Goal: Communication & Community: Answer question/provide support

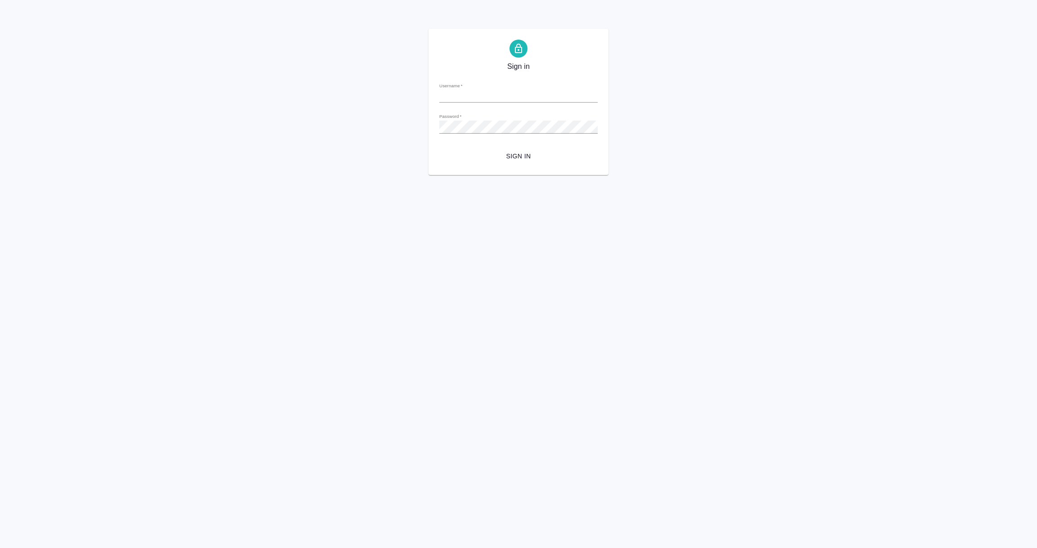
type input "e.vorobyova@awatera.com"
click at [520, 158] on span "Sign in" at bounding box center [519, 156] width 144 height 11
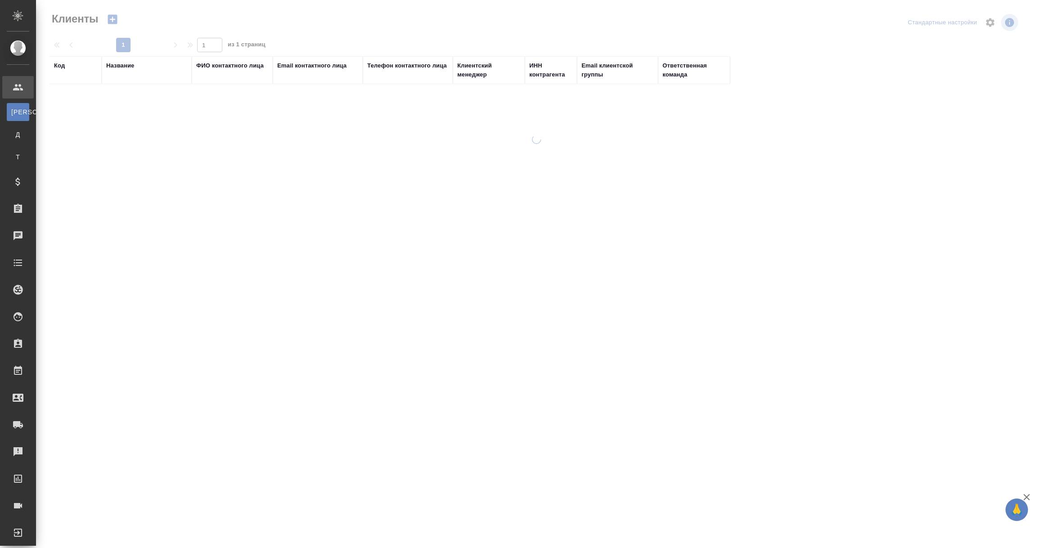
select select "RU"
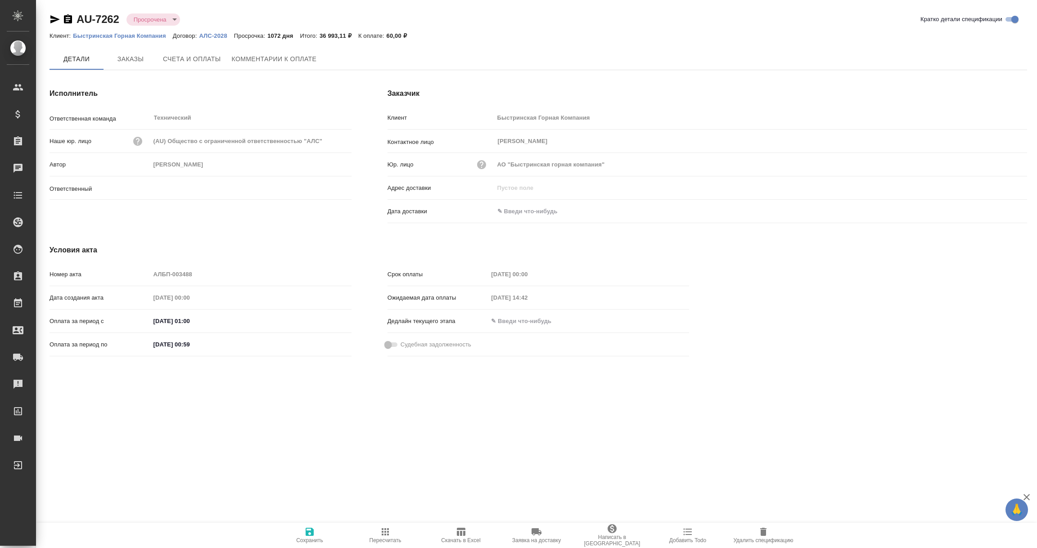
type input "[PERSON_NAME]"
click at [285, 58] on span "Комментарии к оплате" at bounding box center [274, 59] width 85 height 11
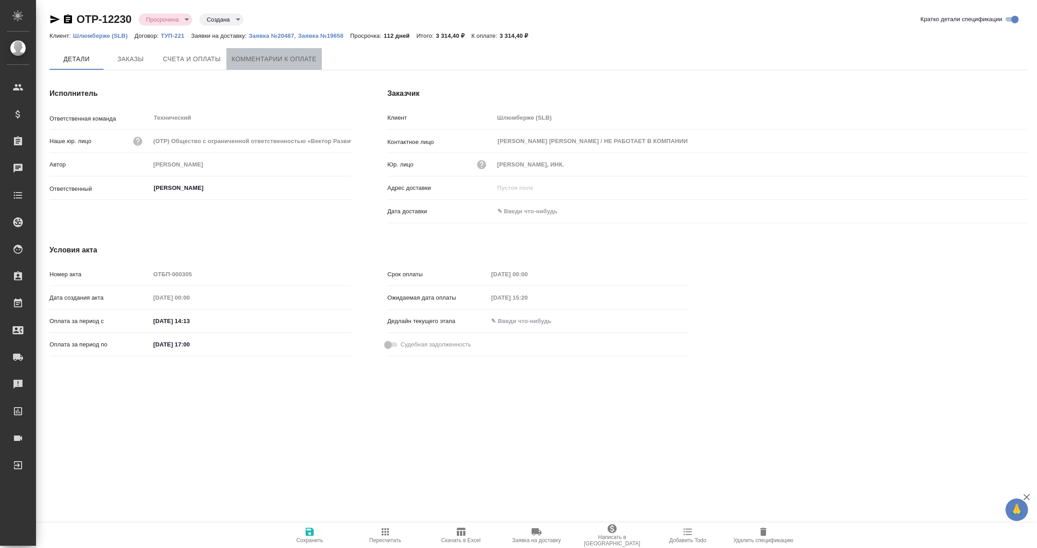
click at [274, 54] on span "Комментарии к оплате" at bounding box center [274, 59] width 85 height 11
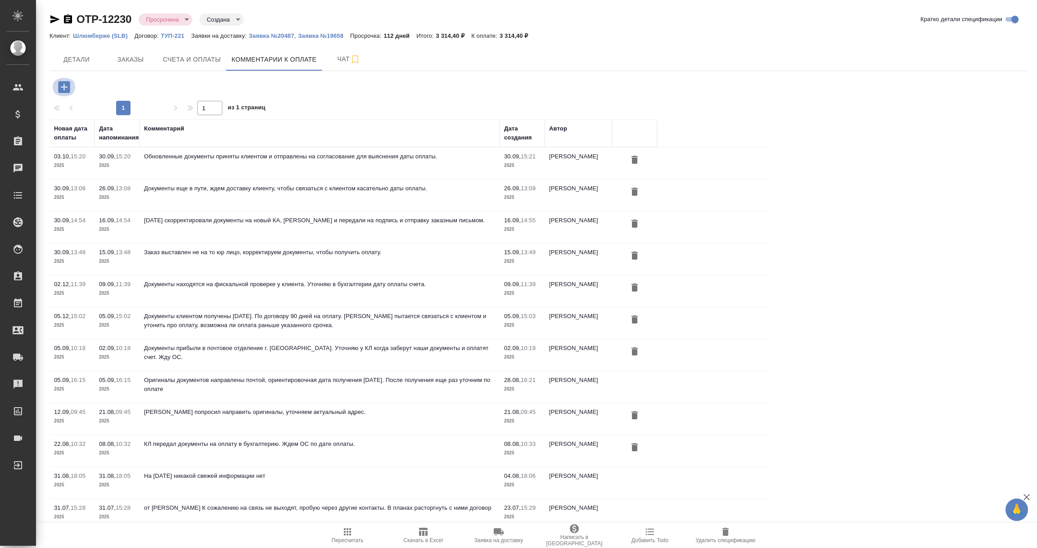
click at [60, 85] on icon "button" at bounding box center [64, 87] width 12 height 12
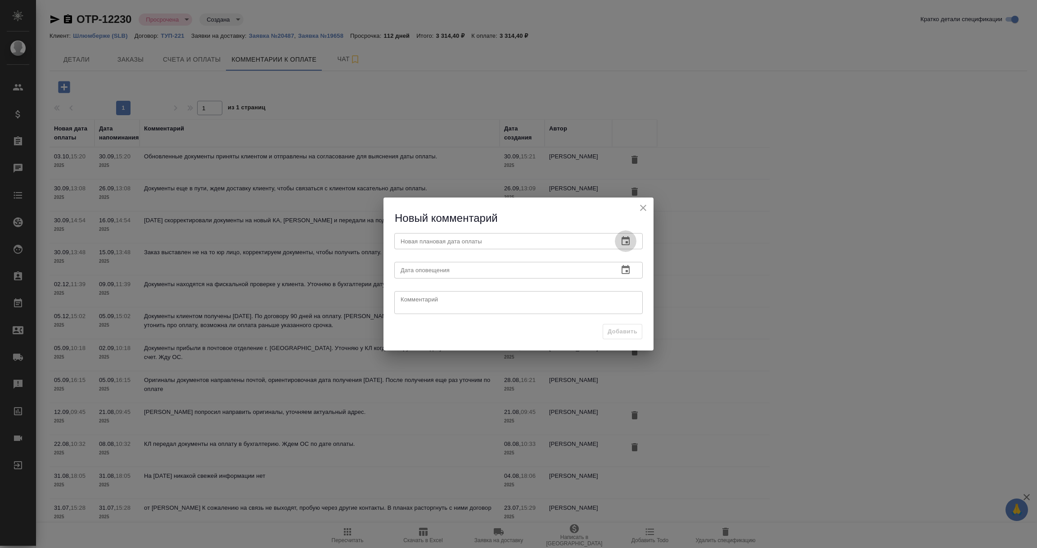
click at [630, 240] on icon "button" at bounding box center [625, 241] width 11 height 11
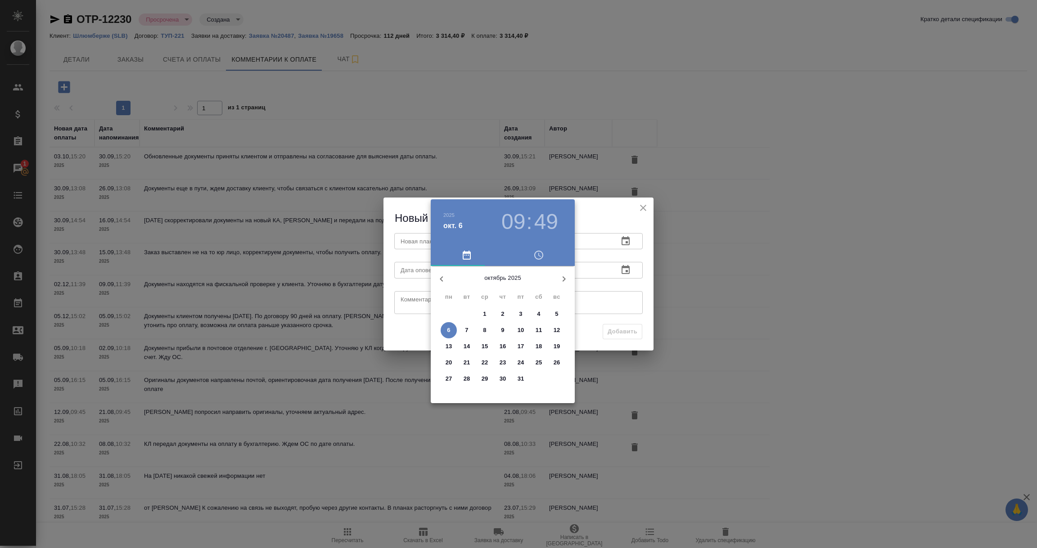
click at [565, 276] on icon "button" at bounding box center [564, 279] width 11 height 11
click at [446, 376] on p "29" at bounding box center [449, 379] width 7 height 9
type input "29.12.2025 09:49"
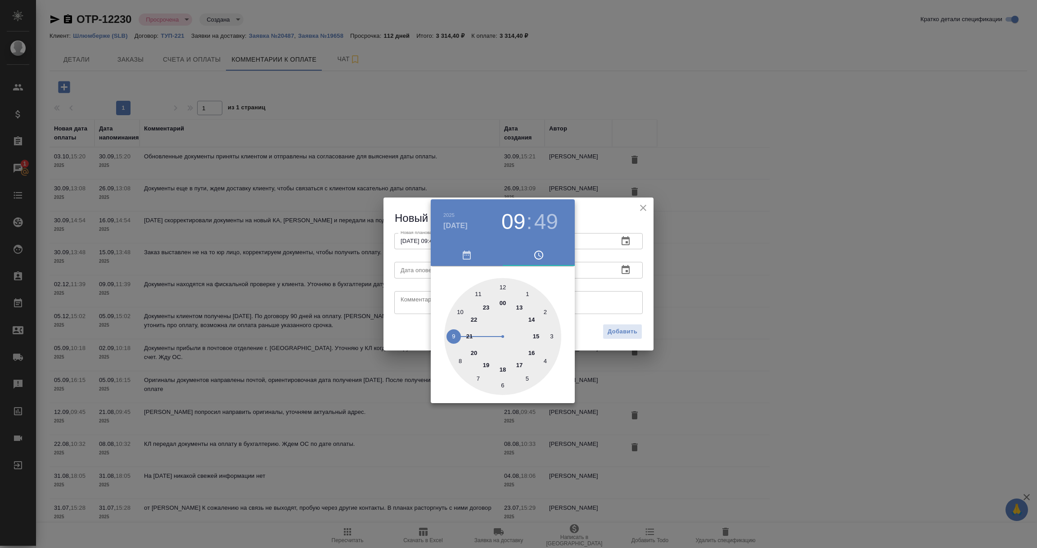
click at [598, 296] on div at bounding box center [518, 274] width 1037 height 548
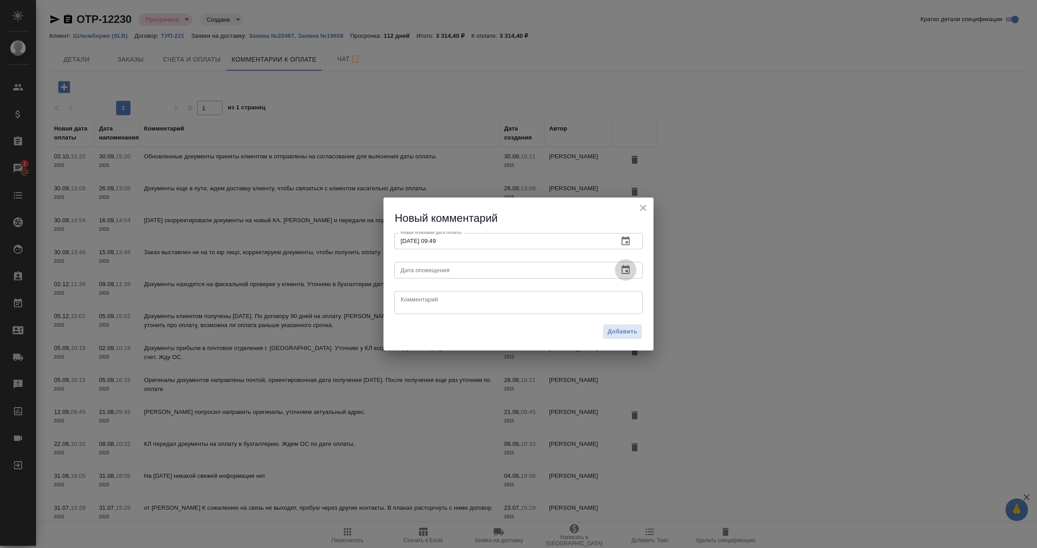
click at [626, 270] on icon "button" at bounding box center [625, 270] width 11 height 11
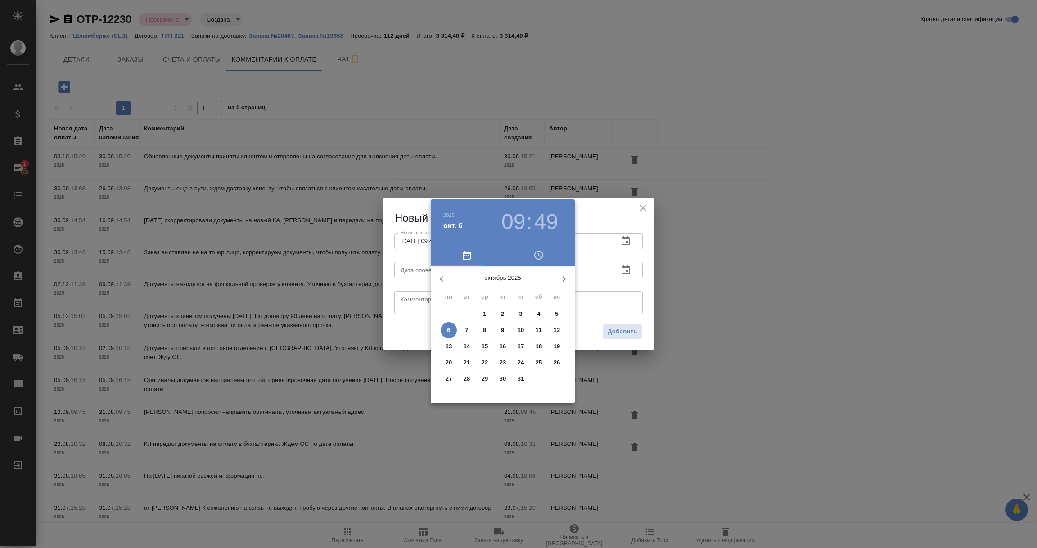
click at [447, 328] on p "6" at bounding box center [448, 330] width 3 height 9
type input "06.10.2025 09:49"
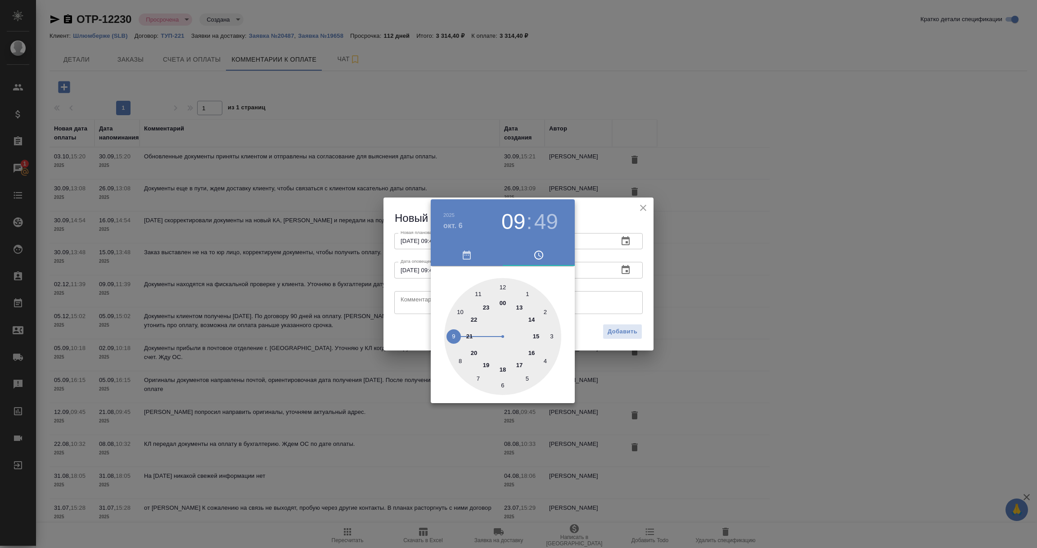
click at [408, 304] on div at bounding box center [518, 274] width 1037 height 548
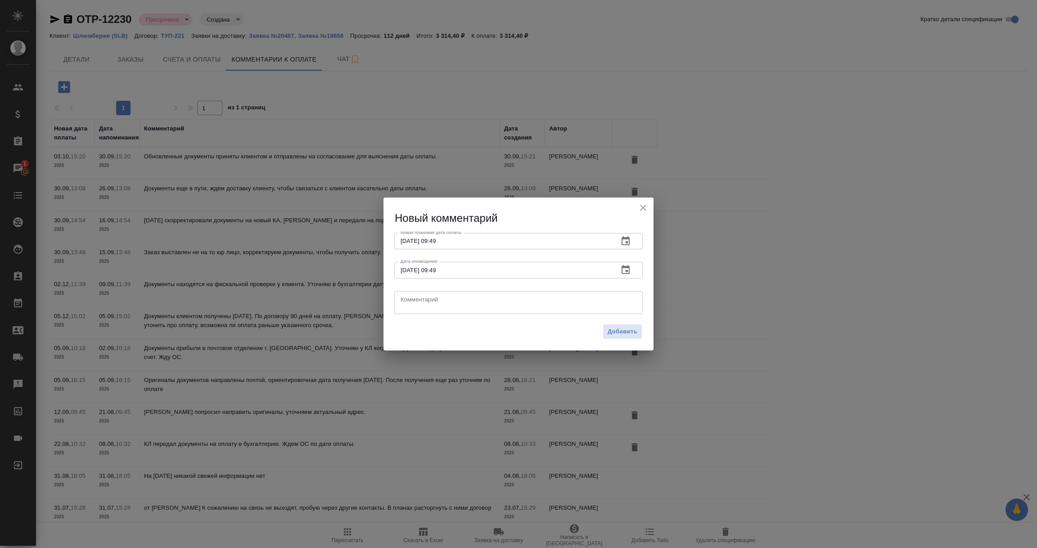
click at [408, 304] on textarea at bounding box center [519, 303] width 236 height 14
paste textarea "26.12.2025"
type textarea "Клиент: документы приняты и переданы на оплату. Дата оплаты 26.12.2025."
click at [618, 331] on span "Добавить" at bounding box center [623, 332] width 30 height 10
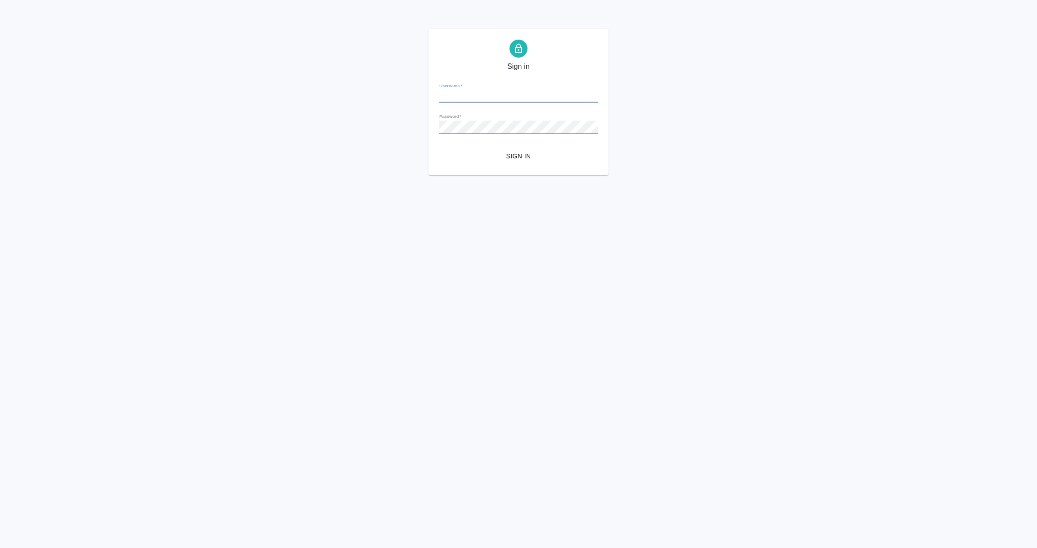
type input "[PERSON_NAME][EMAIL_ADDRESS][DOMAIN_NAME]"
click at [525, 157] on span "Sign in" at bounding box center [519, 156] width 144 height 11
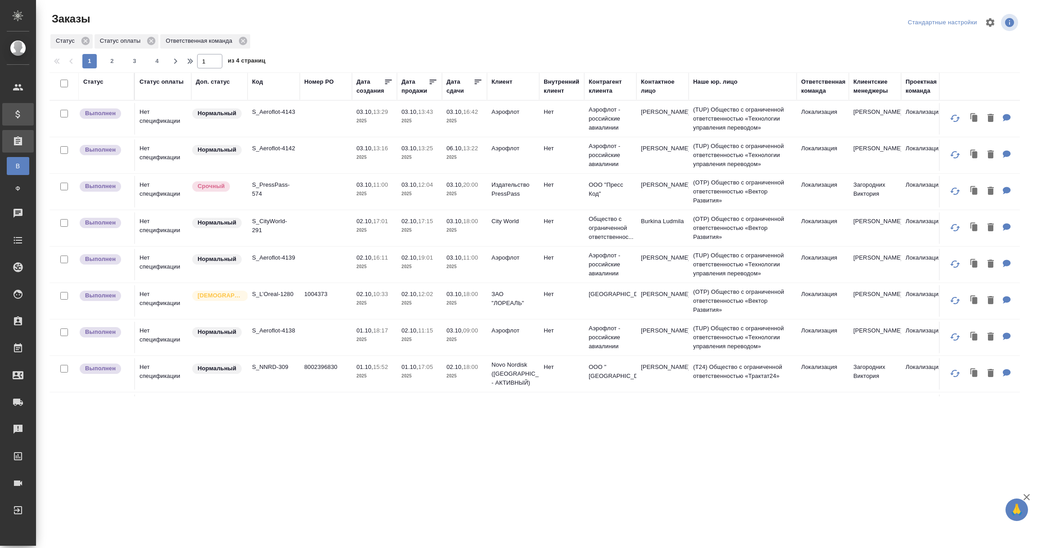
click at [10, 114] on div "Спецификации" at bounding box center [6, 115] width 23 height 14
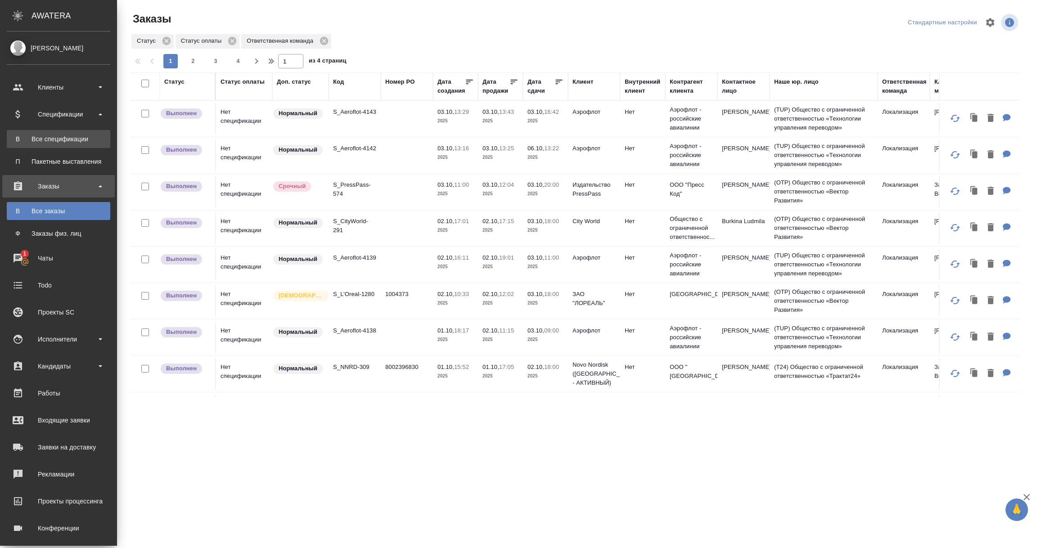
click at [50, 141] on div "Все спецификации" at bounding box center [58, 139] width 95 height 9
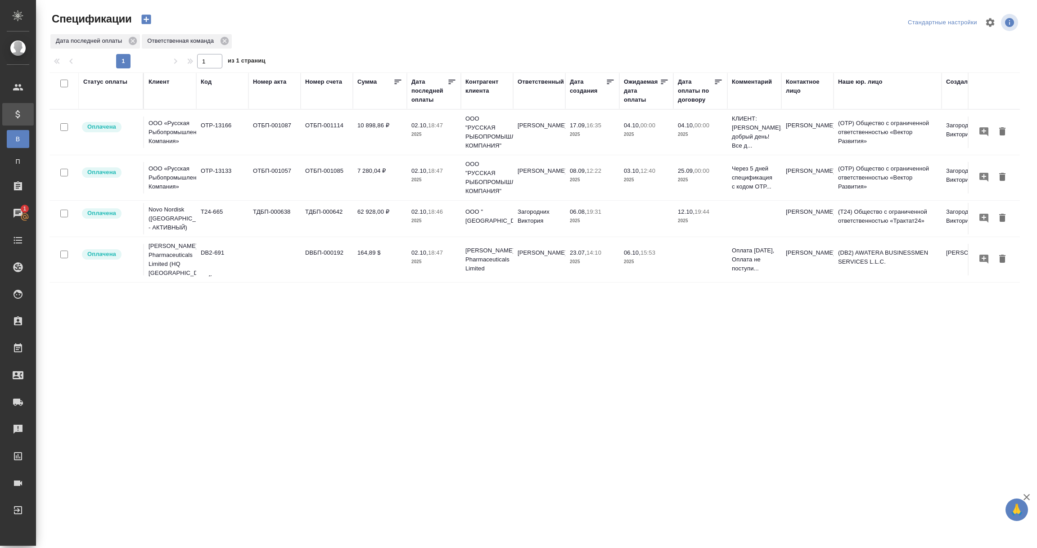
click at [428, 99] on div "Дата последней оплаты" at bounding box center [429, 90] width 36 height 27
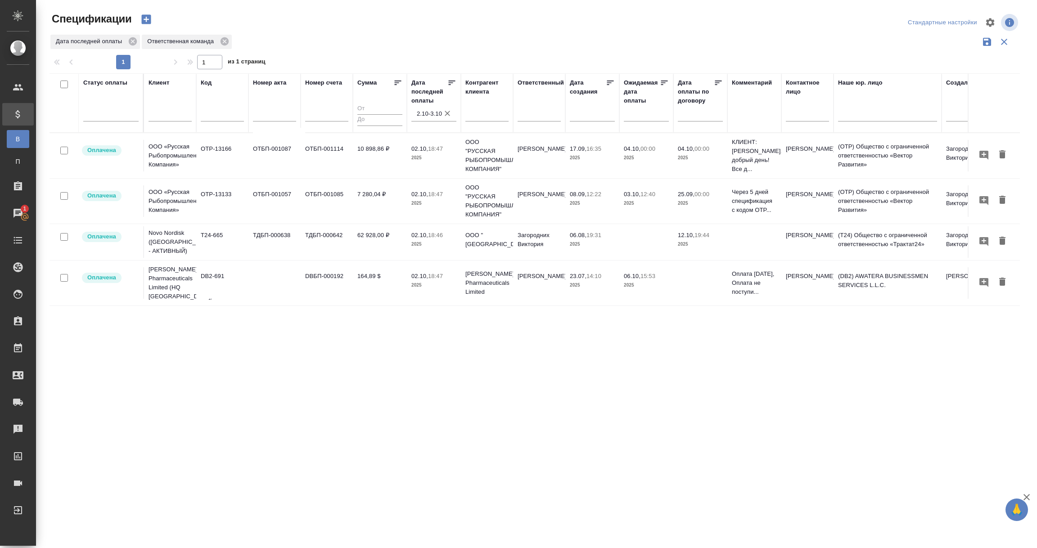
click at [426, 112] on input "2.10-3.10" at bounding box center [437, 114] width 40 height 13
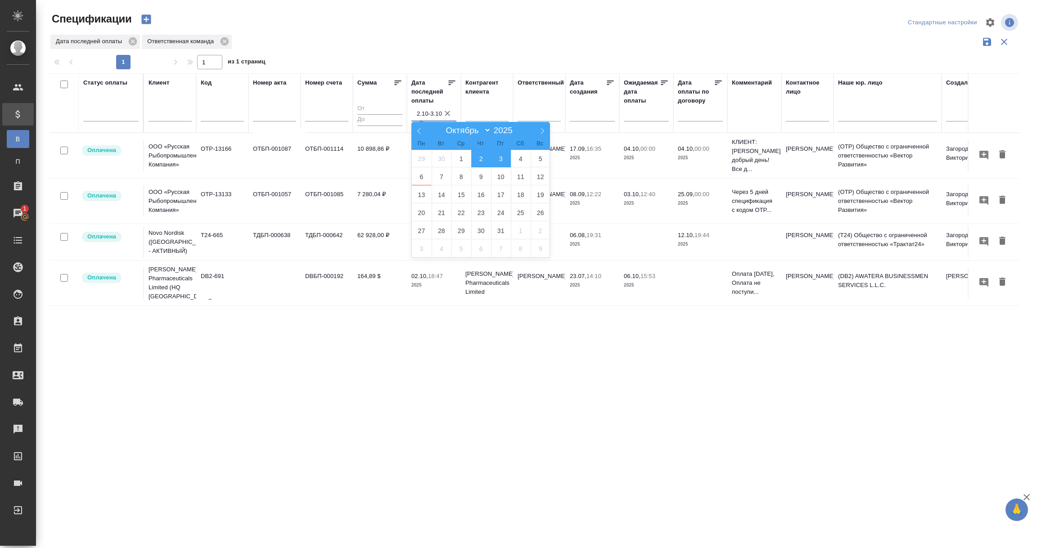
click at [503, 161] on span "3" at bounding box center [501, 159] width 20 height 18
click at [519, 158] on span "4" at bounding box center [521, 159] width 20 height 18
type div "[DATE]T21:00:00.000Z — [DATE]T21:00:00.000Z"
type input "3.10-4.10"
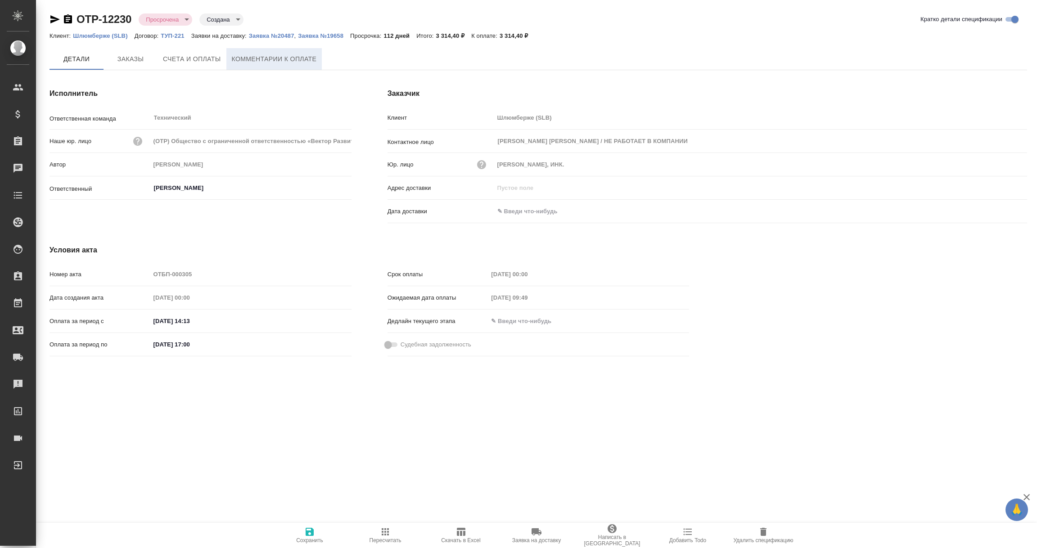
click at [292, 60] on span "Комментарии к оплате" at bounding box center [274, 59] width 85 height 11
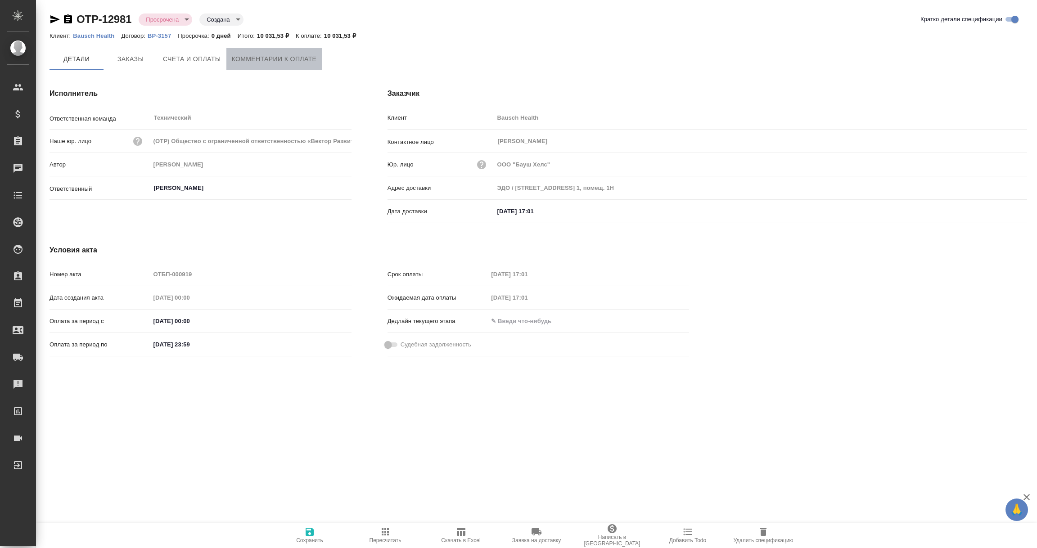
click at [267, 54] on span "Комментарии к оплате" at bounding box center [274, 59] width 85 height 11
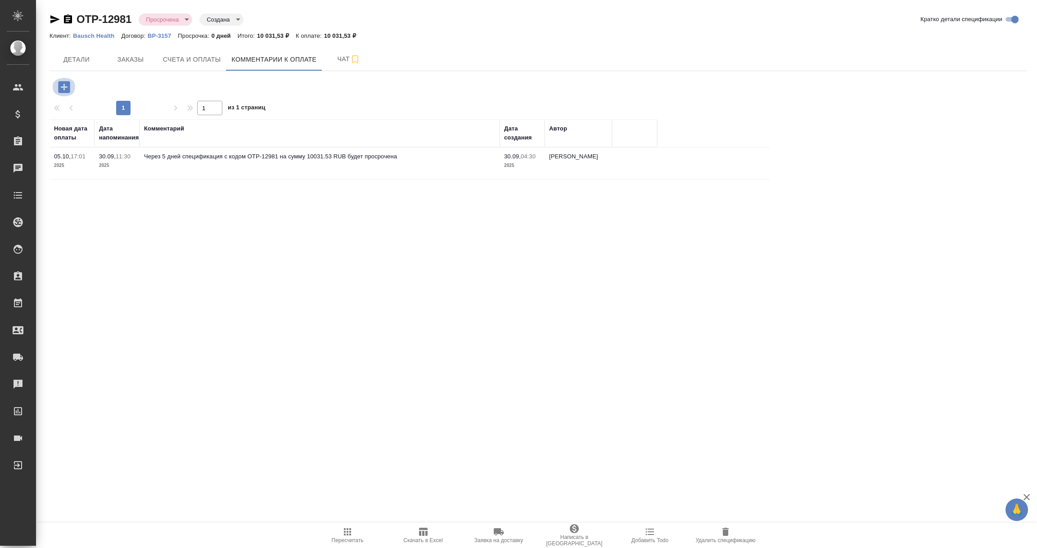
click at [64, 85] on icon "button" at bounding box center [64, 87] width 12 height 12
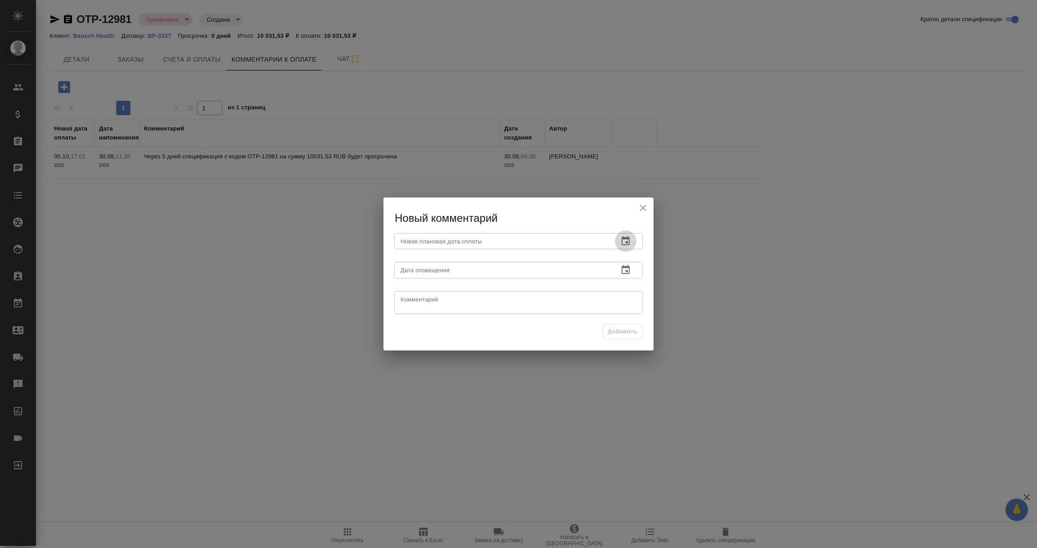
click at [626, 237] on icon "button" at bounding box center [626, 240] width 8 height 9
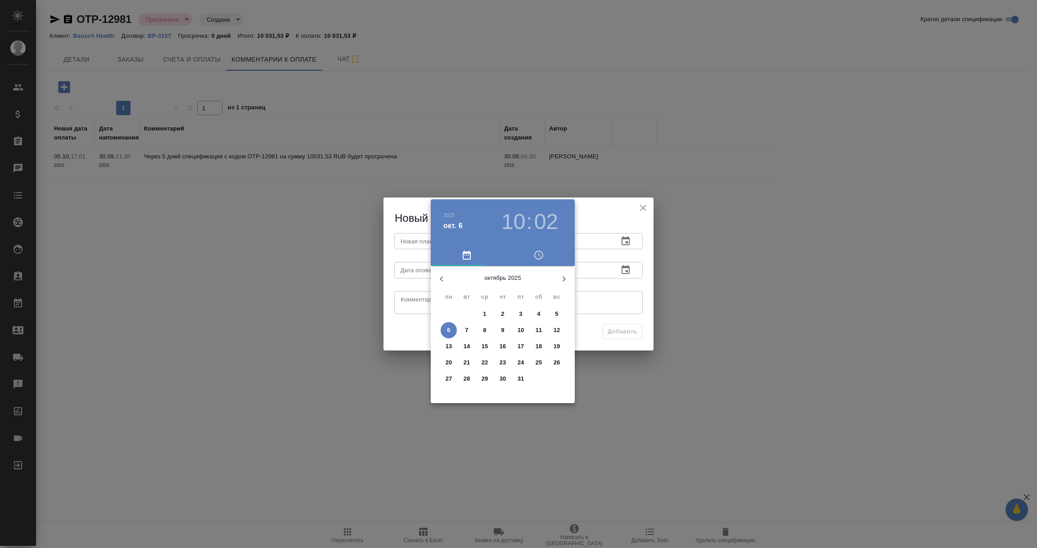
click at [486, 330] on p "8" at bounding box center [484, 330] width 3 height 9
type input "08.10.2025 10:02"
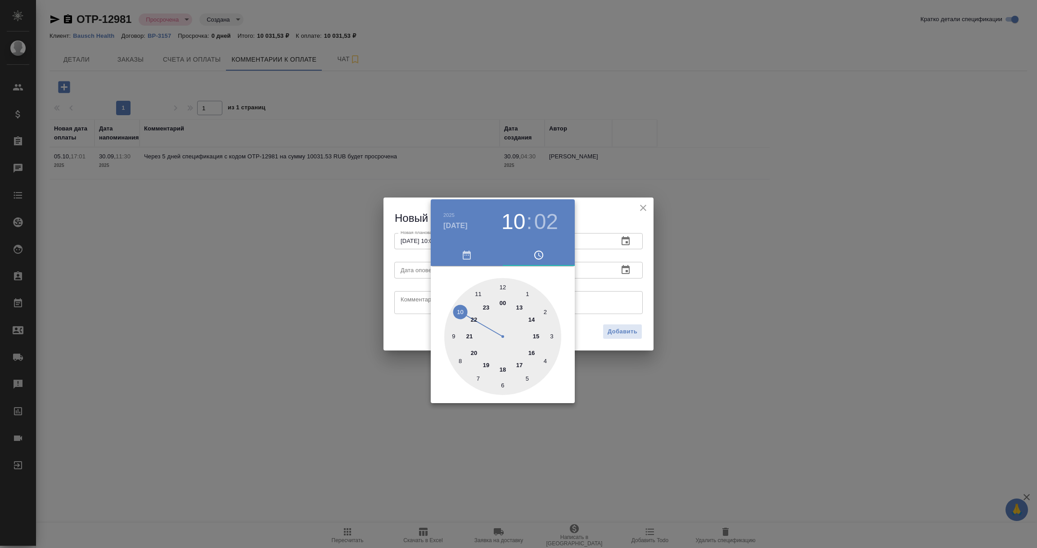
click at [644, 282] on div at bounding box center [518, 274] width 1037 height 548
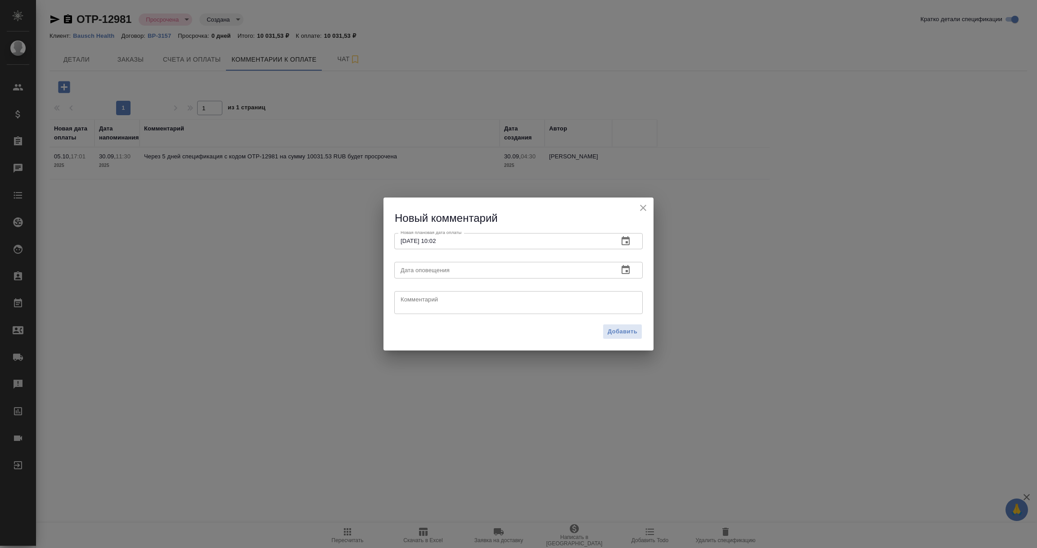
click at [623, 268] on icon "button" at bounding box center [626, 269] width 8 height 9
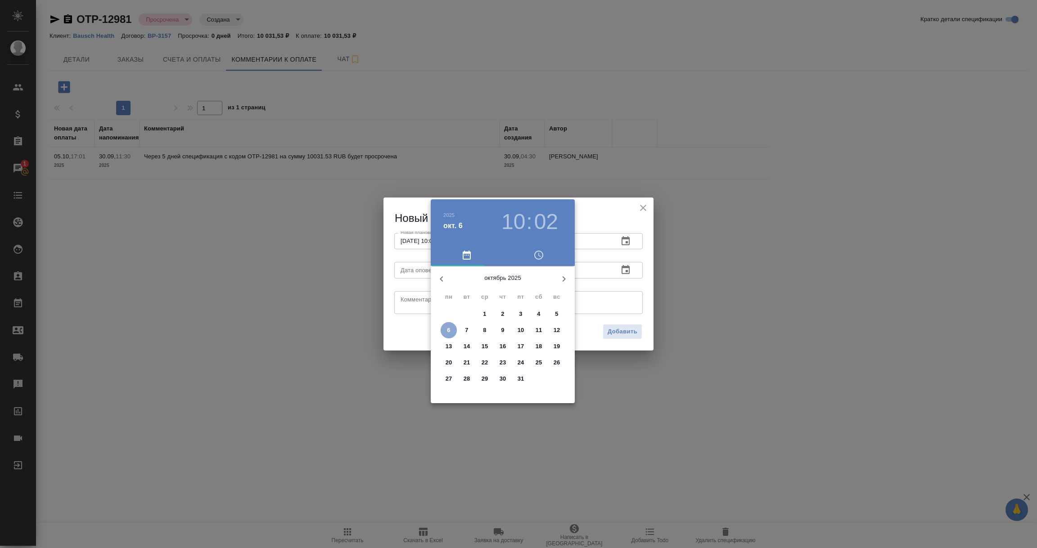
click at [452, 330] on span "6" at bounding box center [449, 330] width 16 height 9
type input "06.10.2025 10:02"
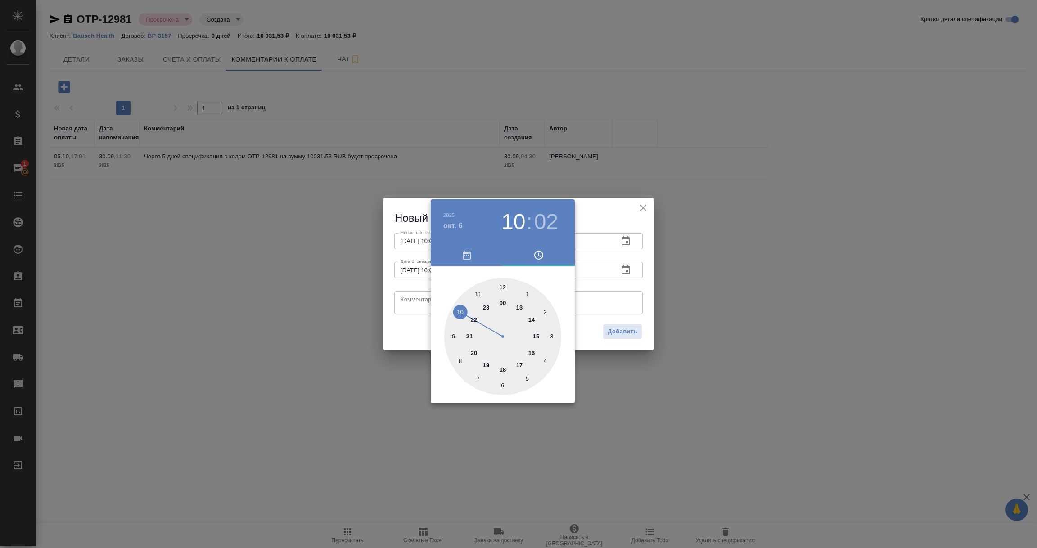
click at [420, 304] on div at bounding box center [518, 274] width 1037 height 548
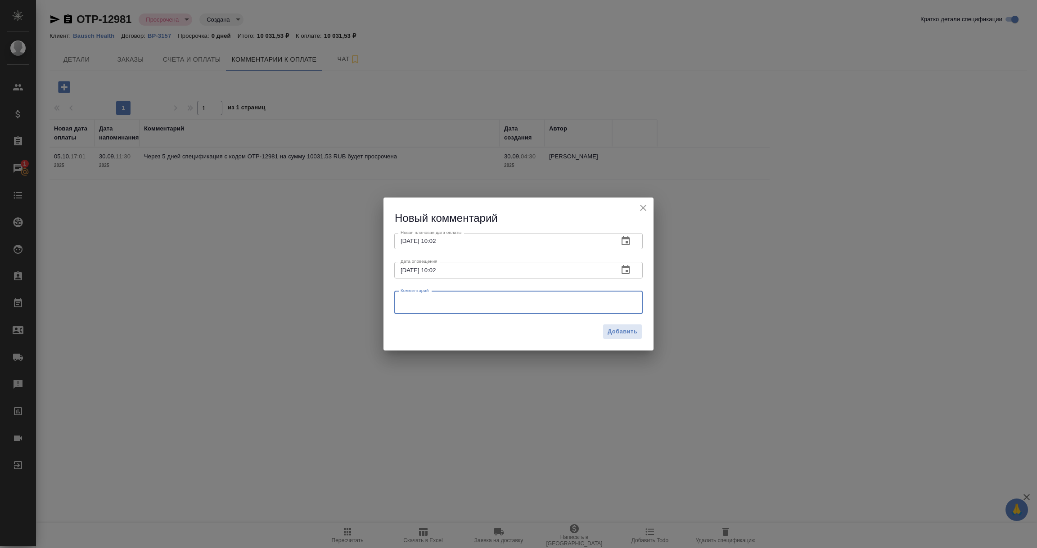
click at [420, 304] on textarea at bounding box center [519, 303] width 236 height 14
type textarea "Дни оплаты - вторник, чт. Ждем поступление 07.10."
click at [615, 329] on span "Добавить" at bounding box center [623, 332] width 30 height 10
